Goal: Information Seeking & Learning: Understand process/instructions

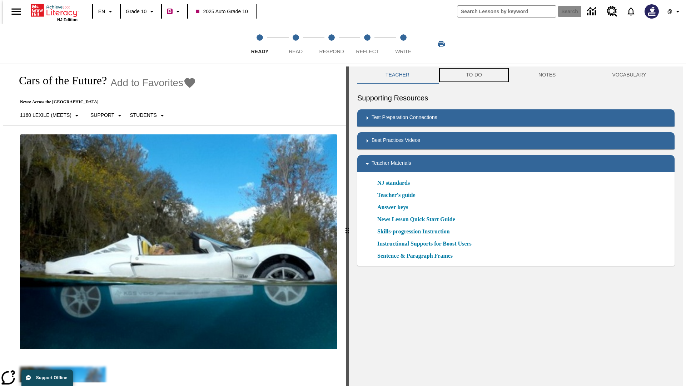
click at [473, 75] on button "TO-DO" at bounding box center [474, 74] width 73 height 17
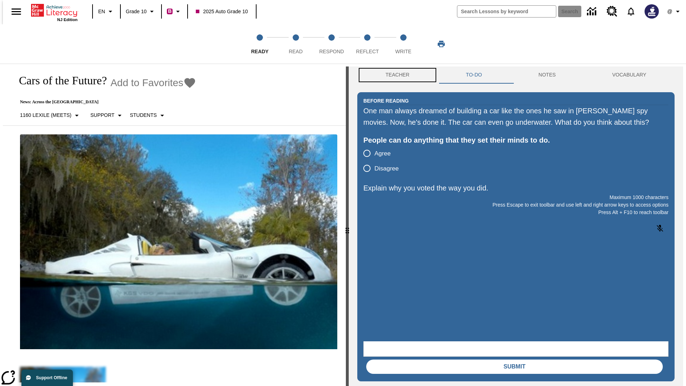
scroll to position [0, 0]
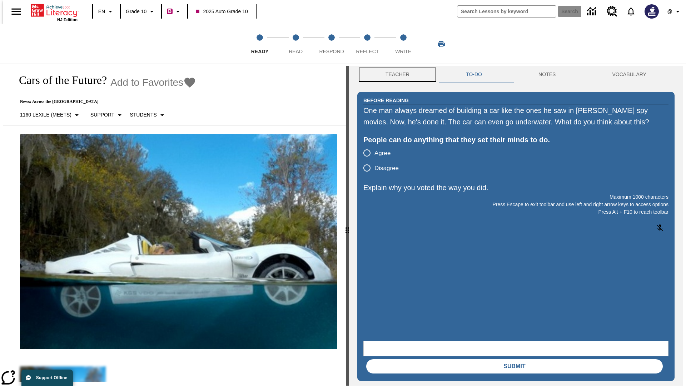
click at [395, 75] on button "Teacher" at bounding box center [397, 74] width 80 height 17
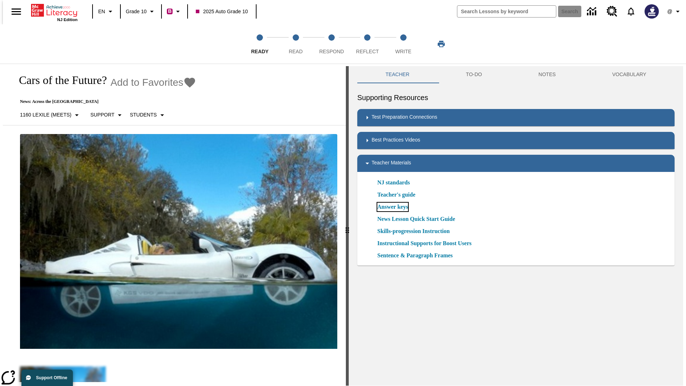
click at [392, 207] on link "Answer keys" at bounding box center [392, 207] width 31 height 9
click at [295, 44] on span "Read" at bounding box center [296, 48] width 14 height 13
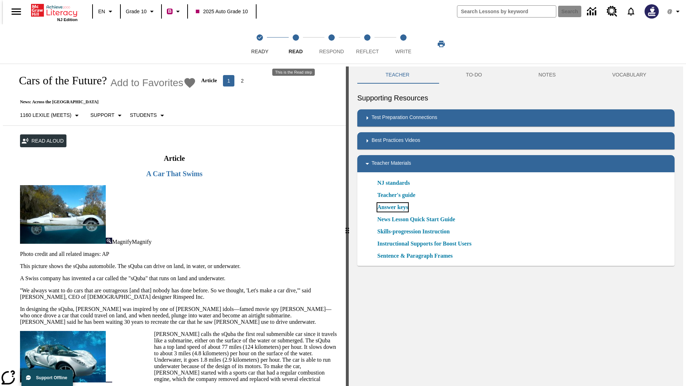
click at [392, 207] on link "Answer keys" at bounding box center [392, 207] width 31 height 9
click at [331, 44] on span "Respond" at bounding box center [331, 48] width 25 height 13
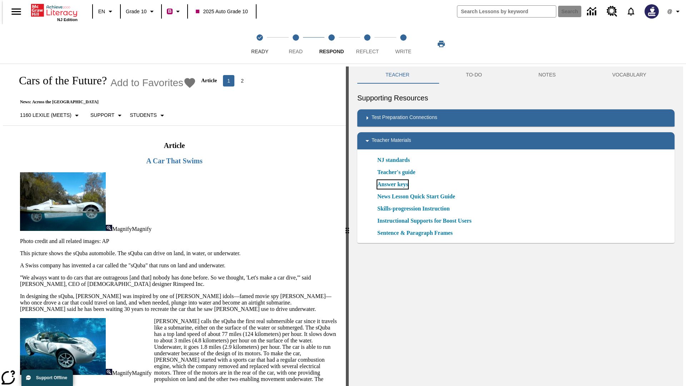
click at [392, 184] on link "Answer keys" at bounding box center [392, 184] width 31 height 9
click at [367, 44] on span "Reflect" at bounding box center [367, 48] width 23 height 13
click at [392, 184] on link "Answer keys" at bounding box center [392, 184] width 31 height 9
click at [403, 44] on span "Write" at bounding box center [403, 48] width 16 height 13
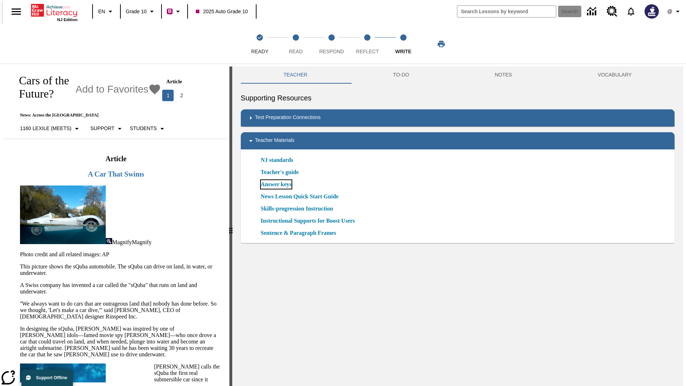
click at [275, 184] on link "Answer keys" at bounding box center [276, 184] width 31 height 9
